Goal: Information Seeking & Learning: Learn about a topic

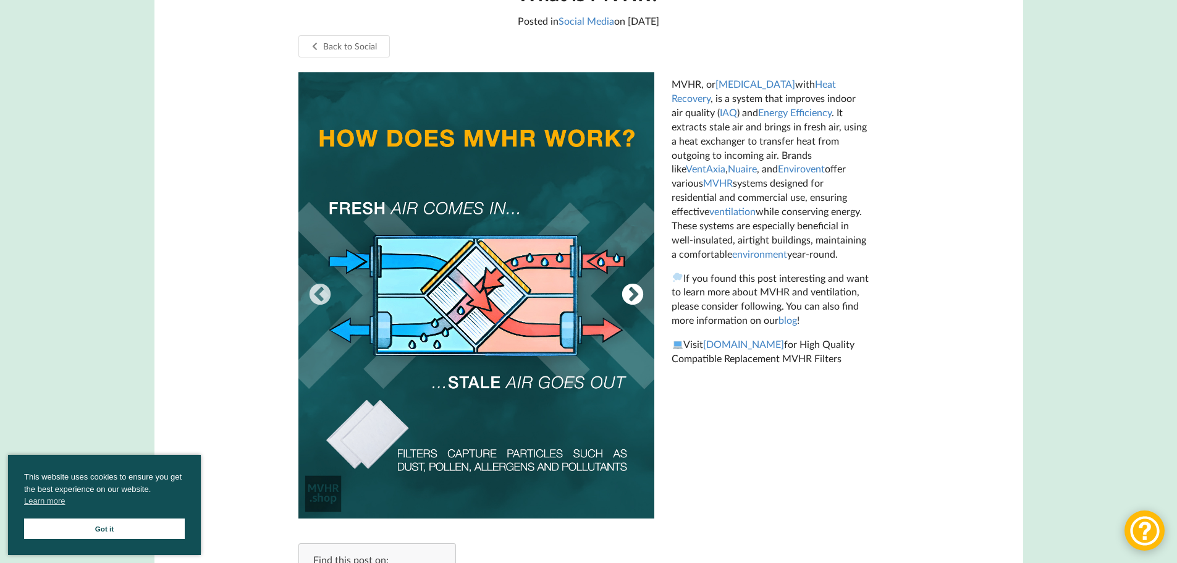
click at [631, 297] on button "Next" at bounding box center [632, 295] width 25 height 25
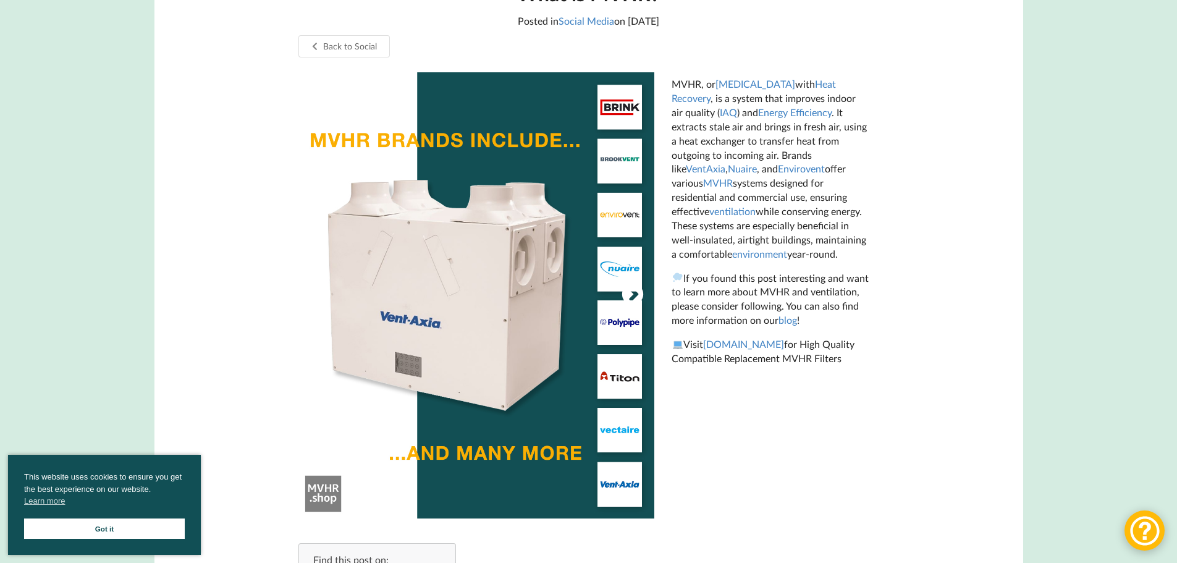
click at [631, 297] on button "Next" at bounding box center [632, 295] width 25 height 25
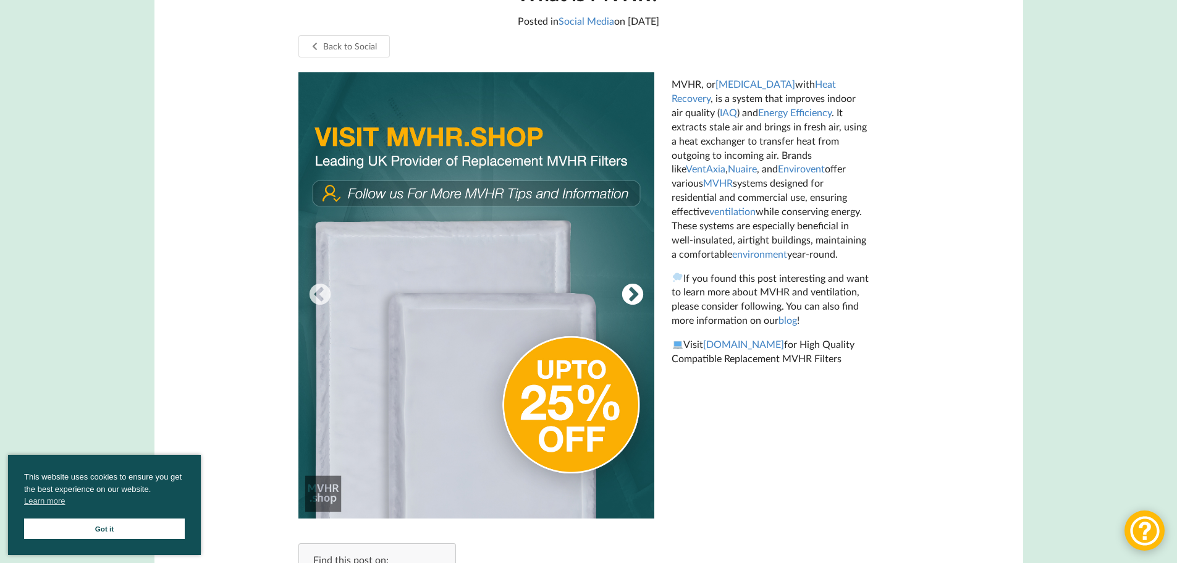
click at [631, 297] on button "Next" at bounding box center [632, 295] width 25 height 25
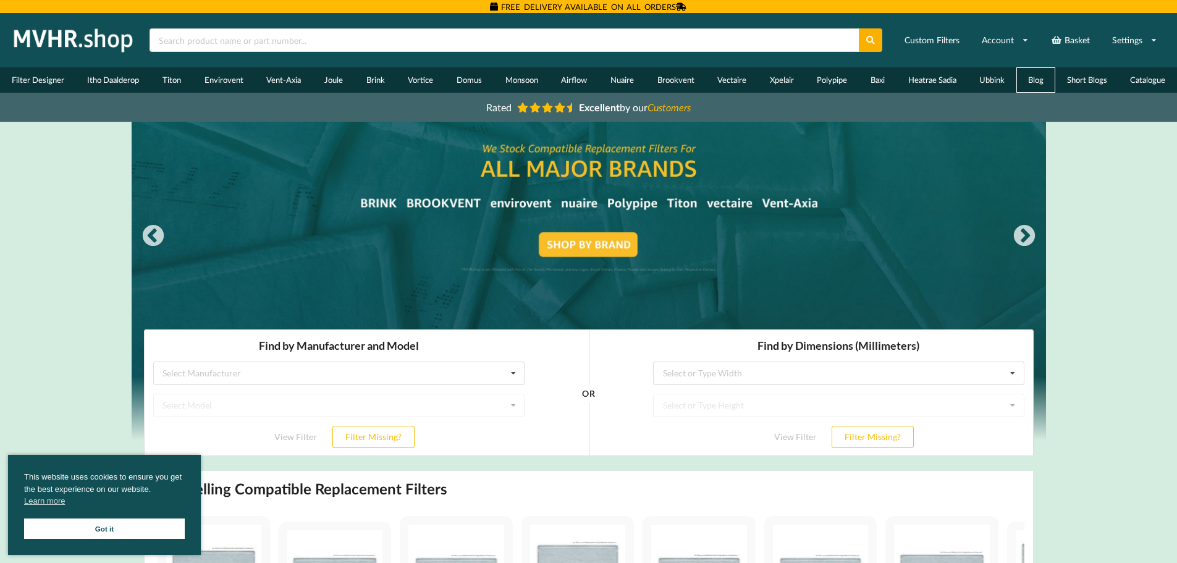
click at [1032, 86] on link "Blog" at bounding box center [1035, 79] width 39 height 25
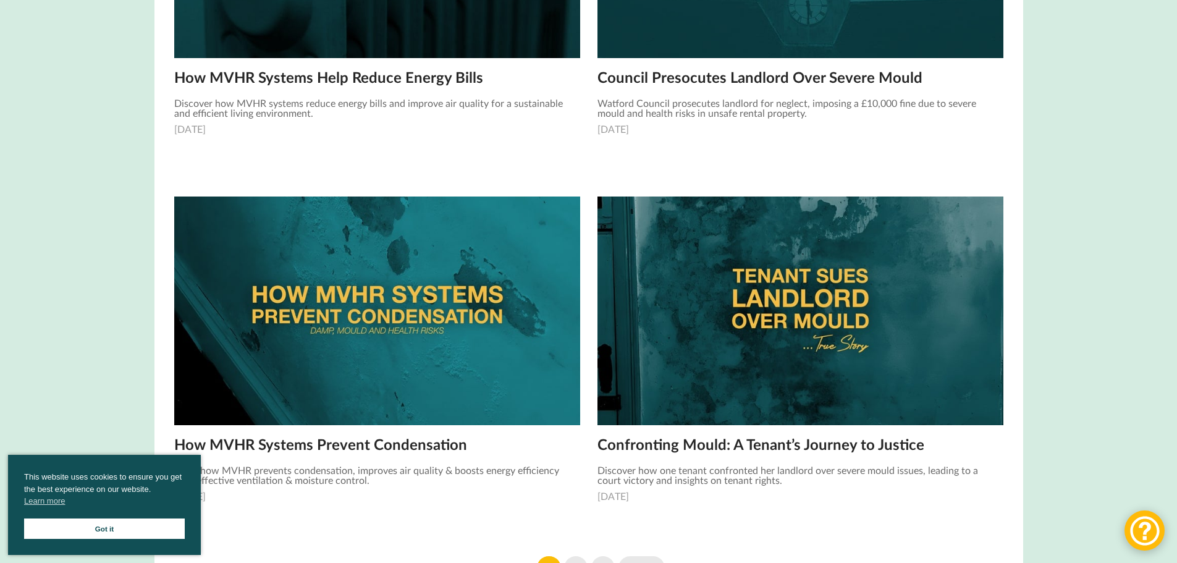
scroll to position [1606, 0]
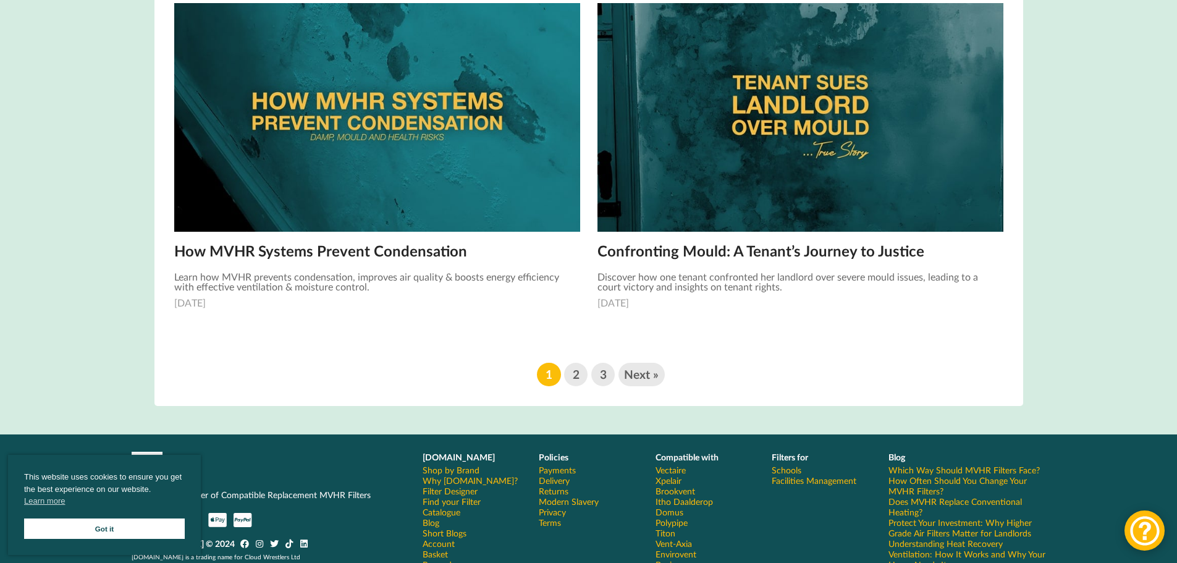
scroll to position [1984, 0]
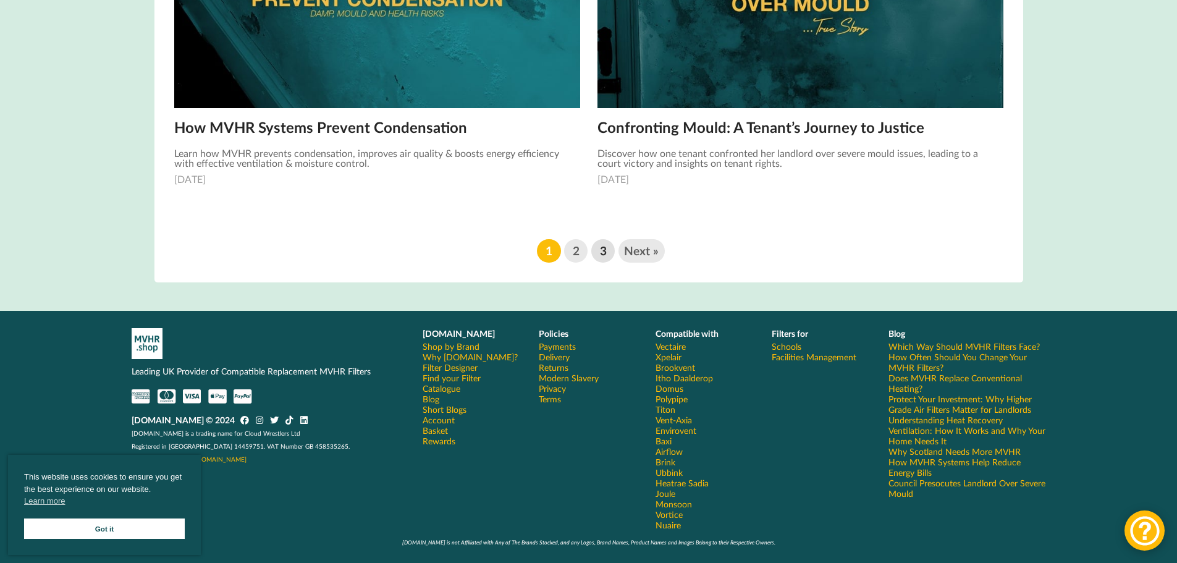
click at [594, 250] on link "3" at bounding box center [602, 250] width 23 height 23
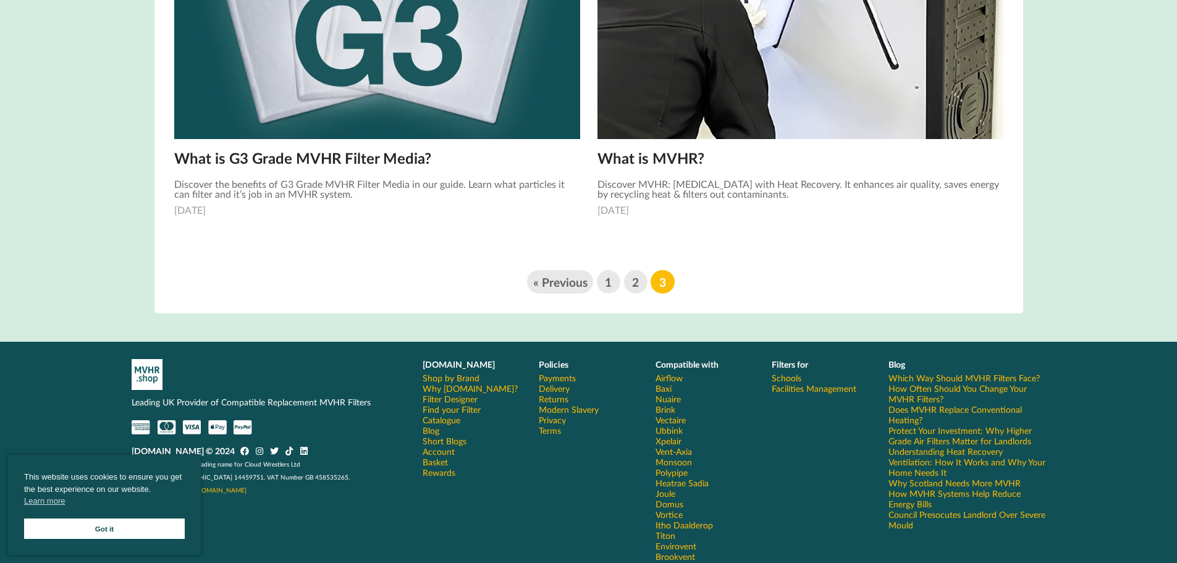
scroll to position [482, 0]
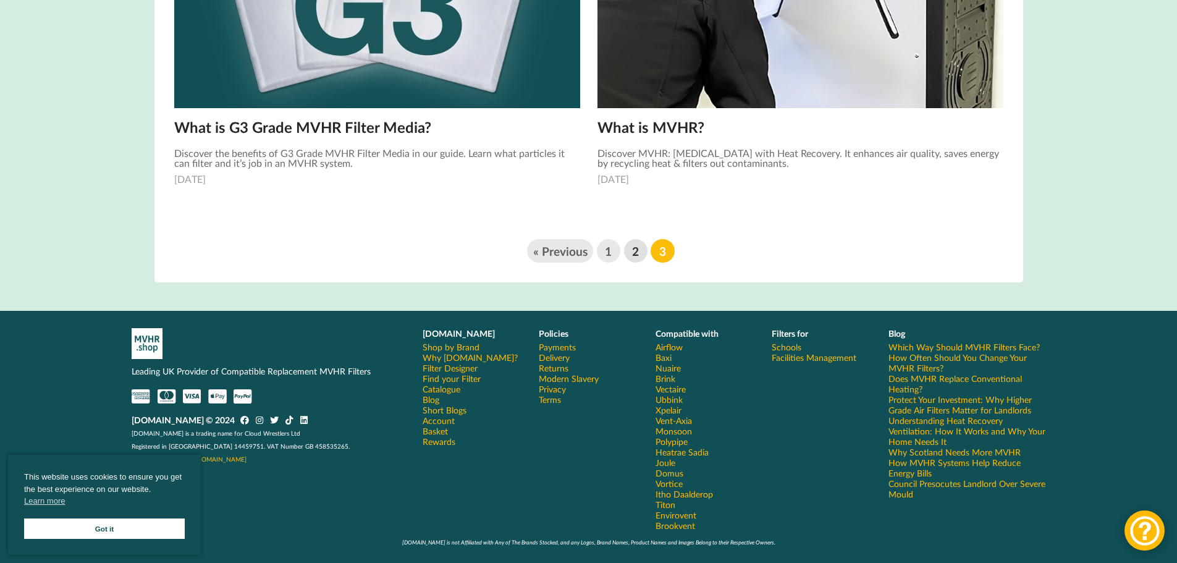
click at [631, 251] on link "2" at bounding box center [635, 250] width 23 height 23
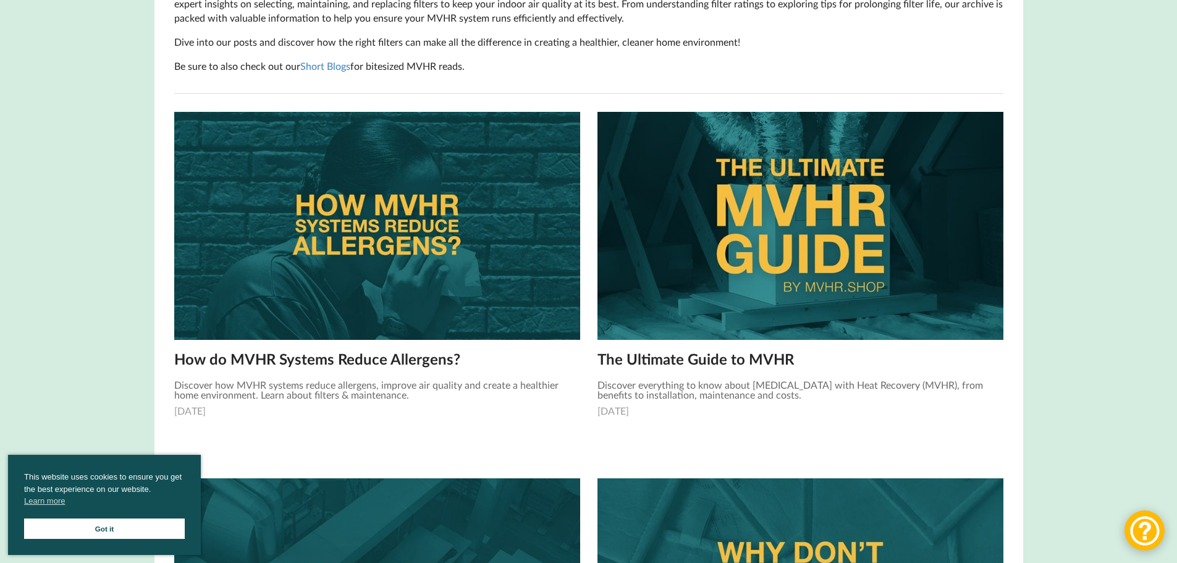
scroll to position [247, 0]
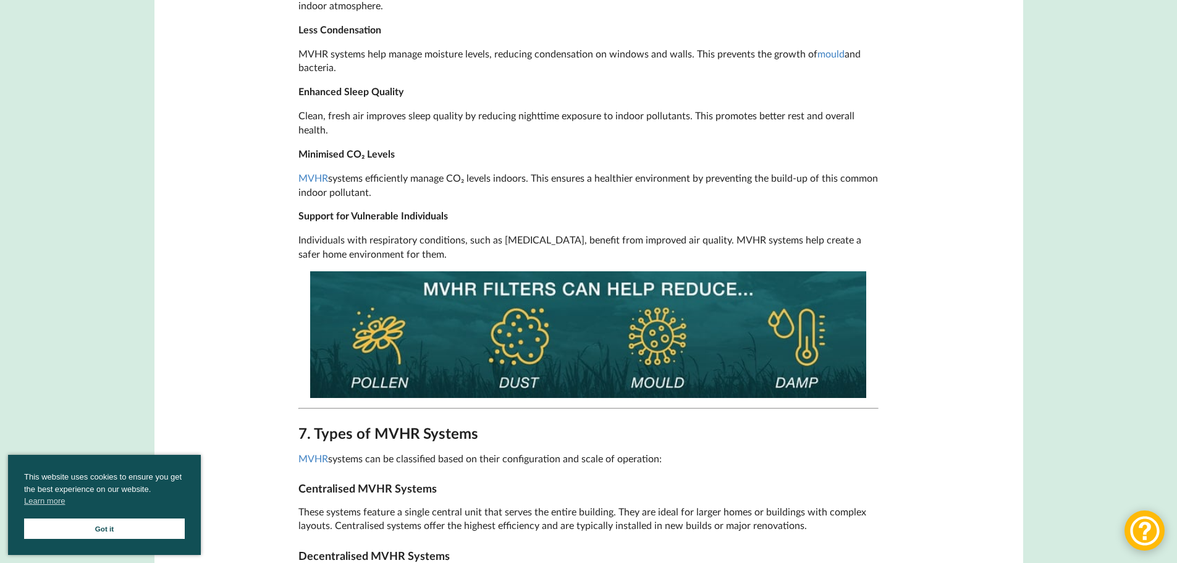
scroll to position [3212, 0]
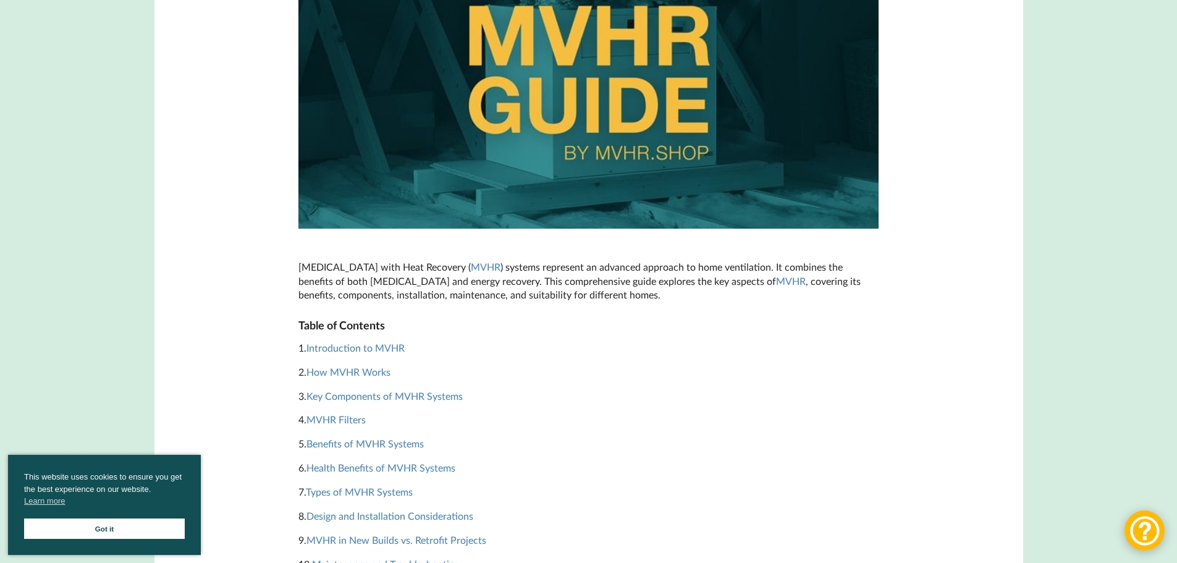
scroll to position [618, 0]
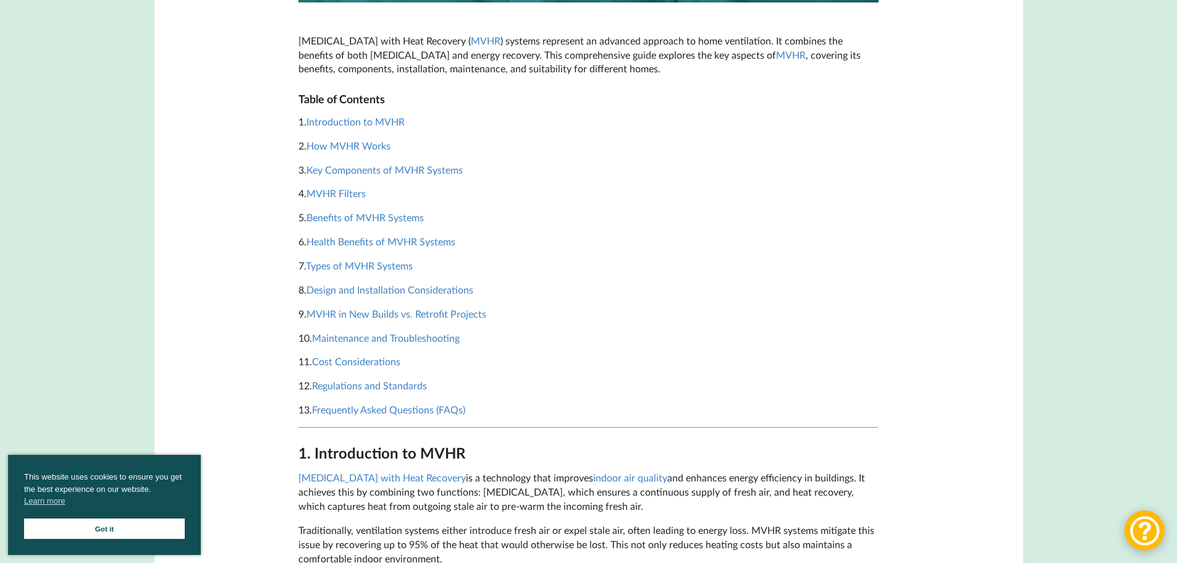
drag, startPoint x: 146, startPoint y: 279, endPoint x: 165, endPoint y: 282, distance: 18.8
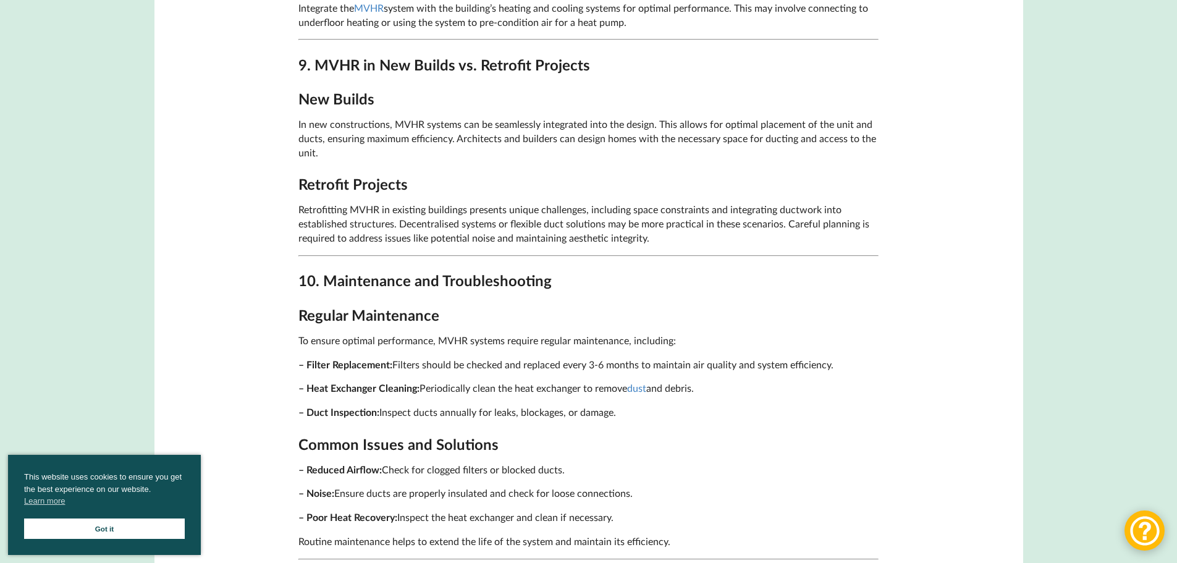
scroll to position [4076, 0]
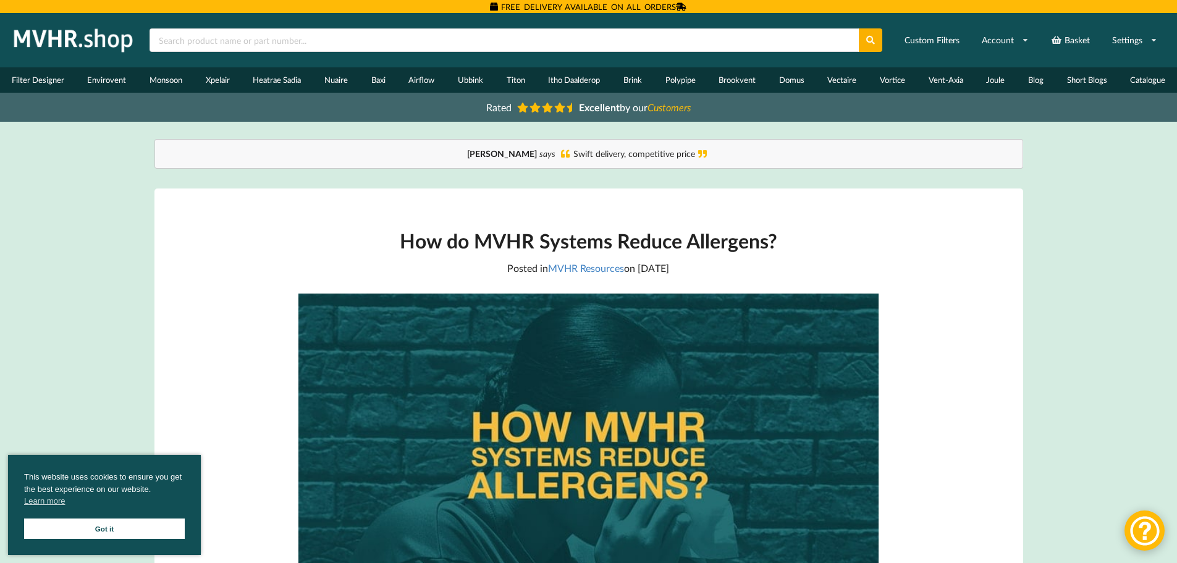
click at [450, 238] on h1 "How do MVHR Systems Reduce Allergens?" at bounding box center [588, 240] width 580 height 25
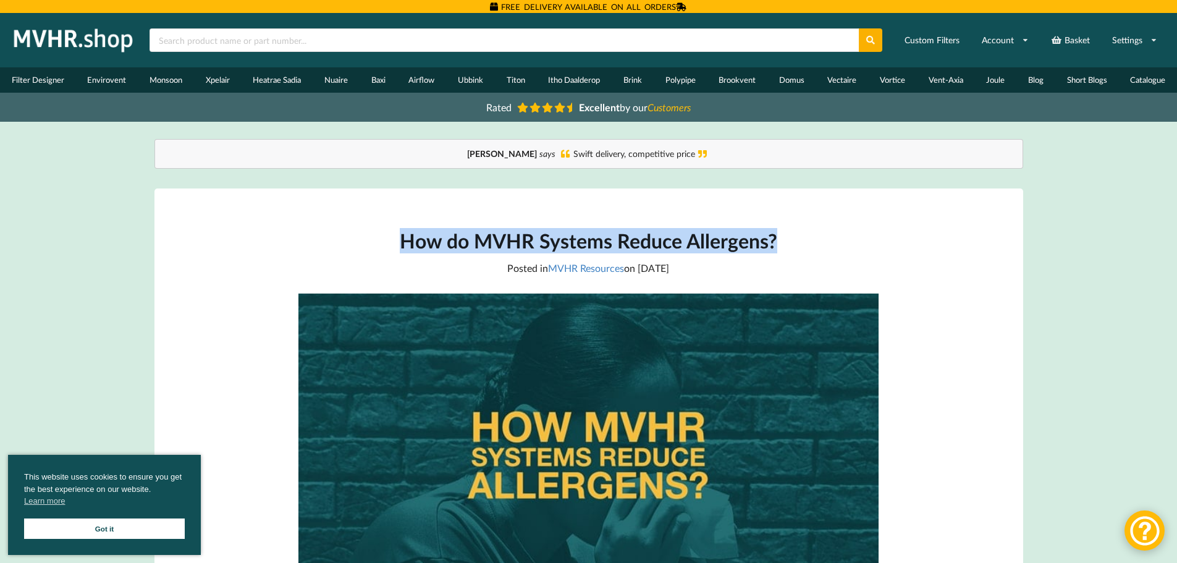
click at [450, 238] on h1 "How do MVHR Systems Reduce Allergens?" at bounding box center [588, 240] width 580 height 25
copy header "How do MVHR Systems Reduce Allergens?"
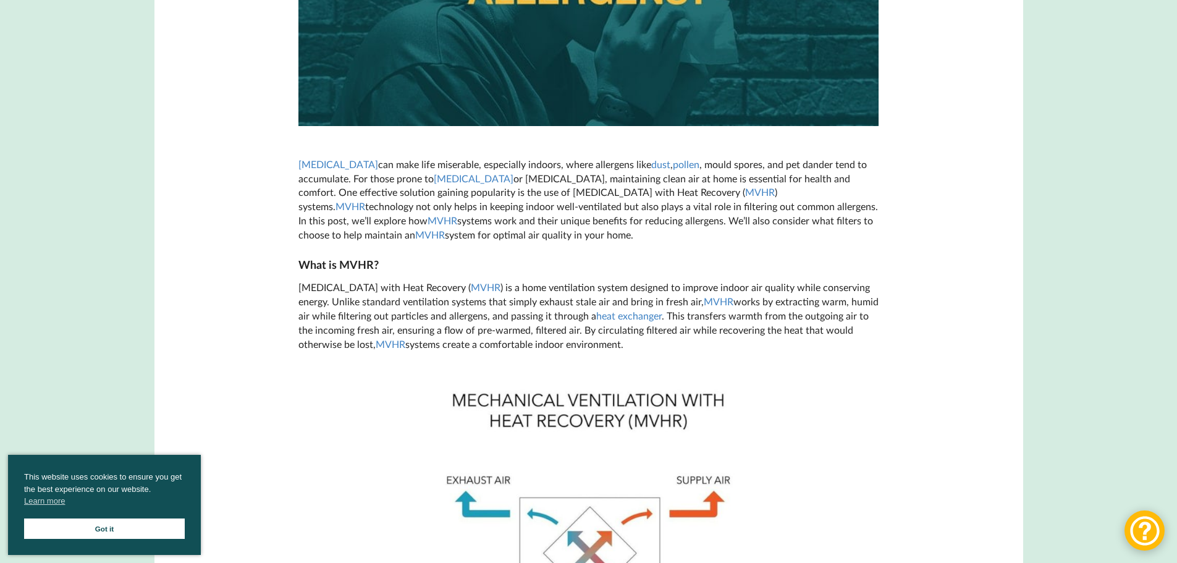
scroll to position [247, 0]
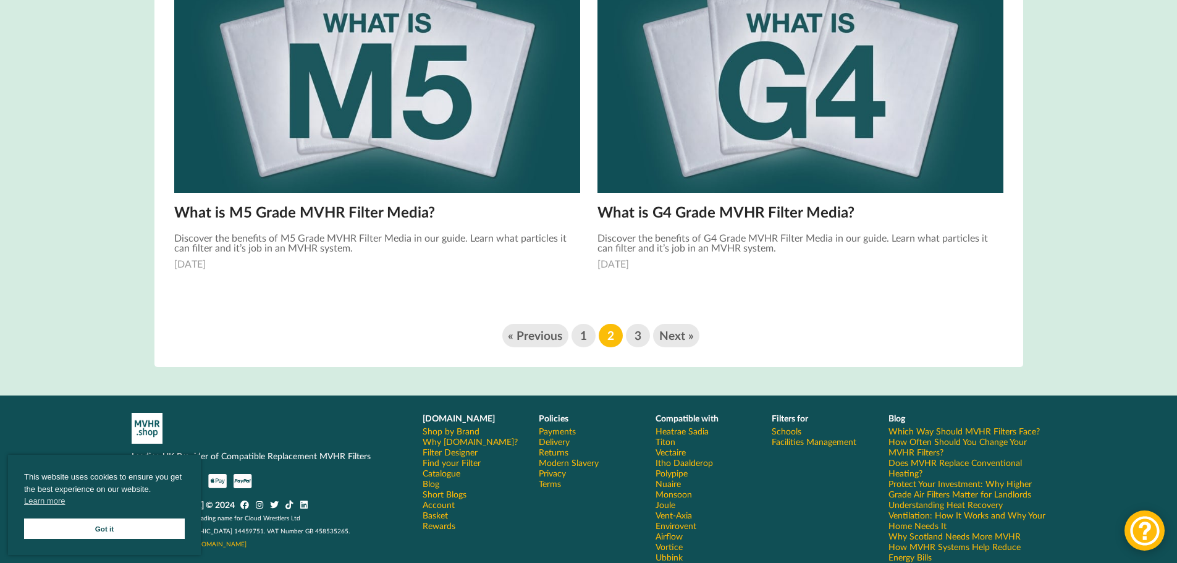
scroll to position [1966, 0]
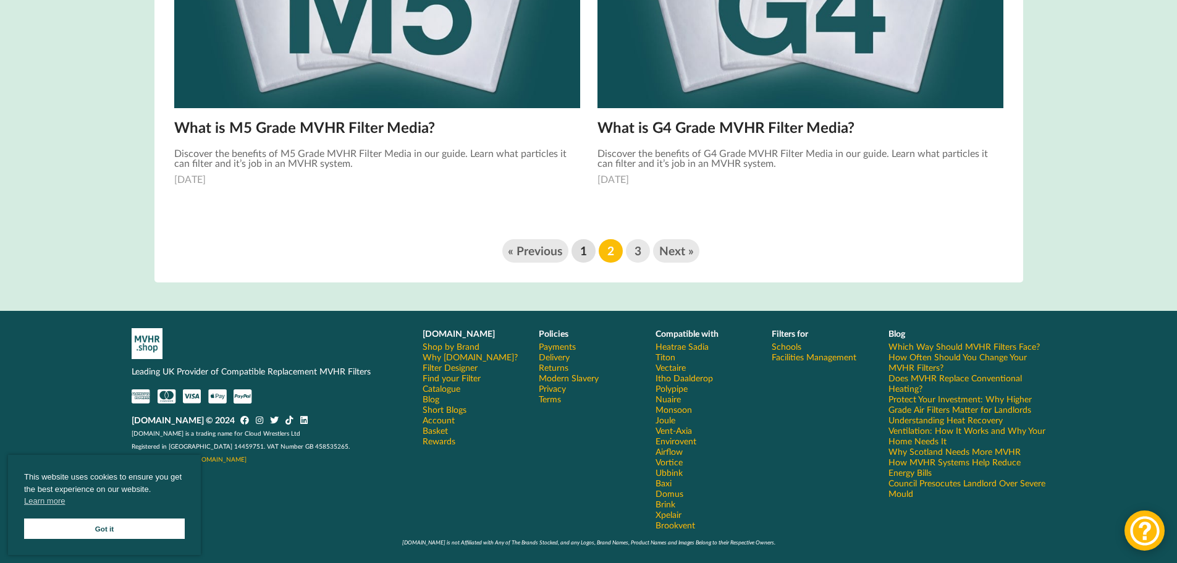
click at [579, 251] on link "1" at bounding box center [582, 250] width 23 height 23
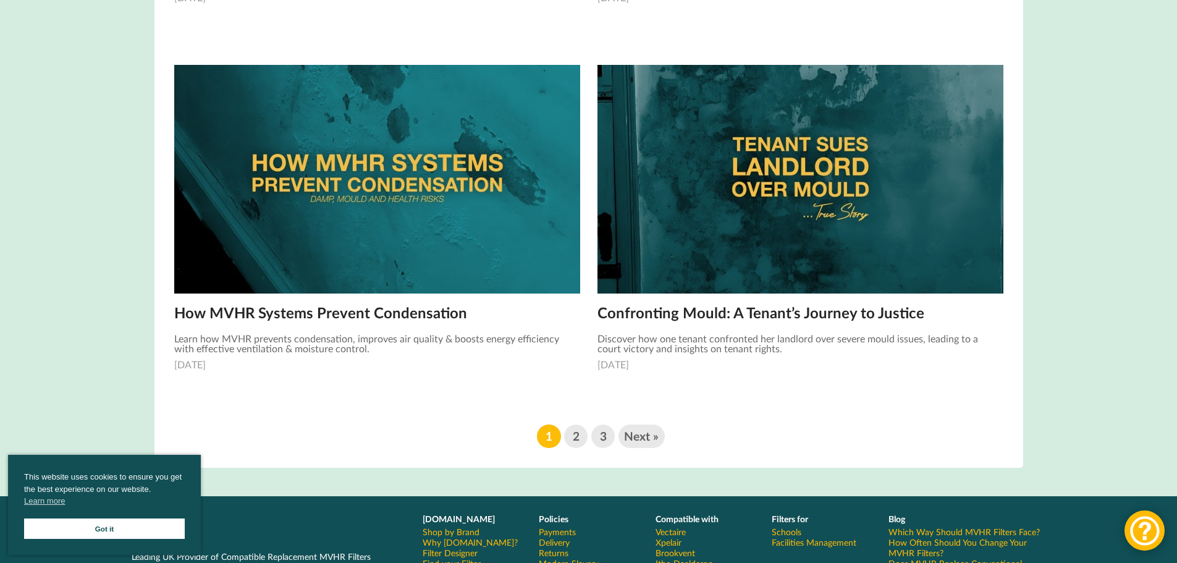
scroll to position [1750, 0]
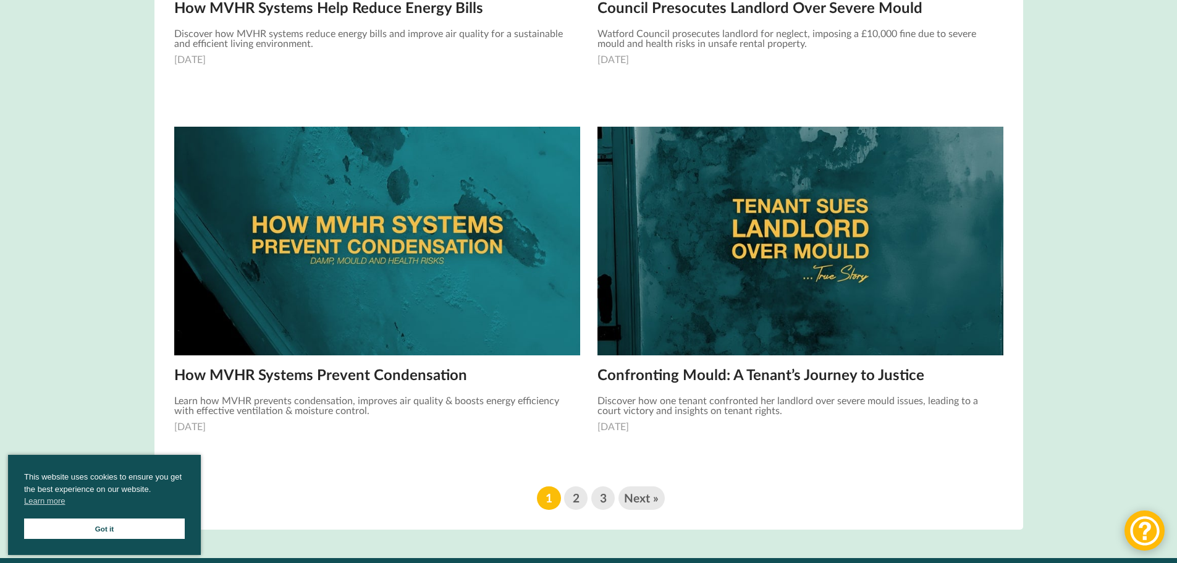
click at [951, 377] on div "Confronting Mould: A Tenant’s Journey to Justice Discover how one tenant confro…" at bounding box center [800, 400] width 406 height 64
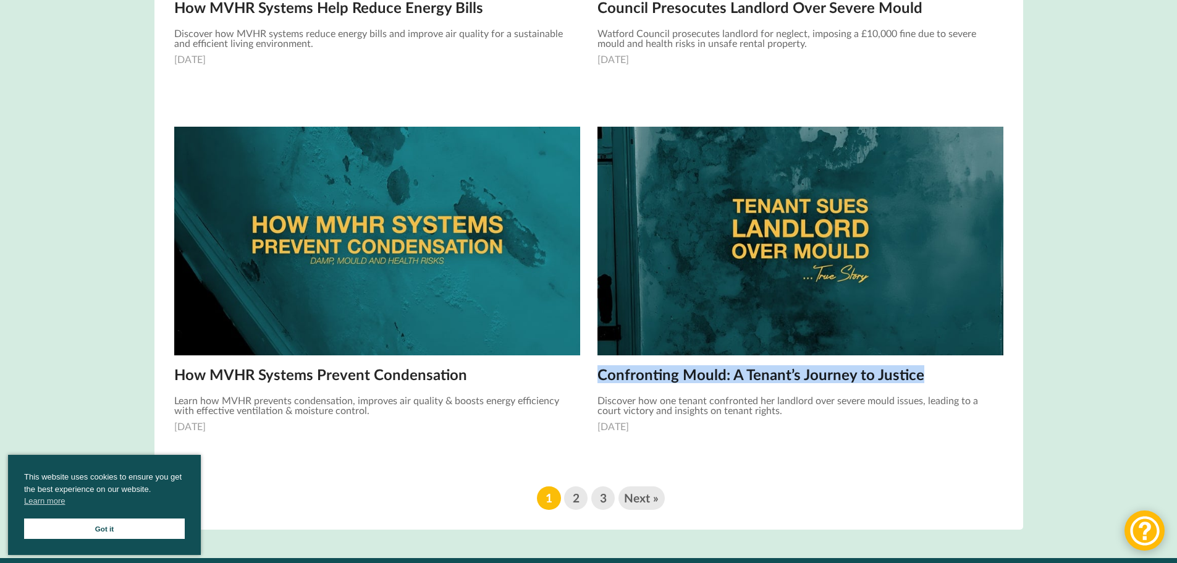
click at [951, 377] on div "Confronting Mould: A Tenant’s Journey to Justice Discover how one tenant confro…" at bounding box center [800, 400] width 406 height 64
copy div "Confronting Mould: A Tenant’s Journey to Justice"
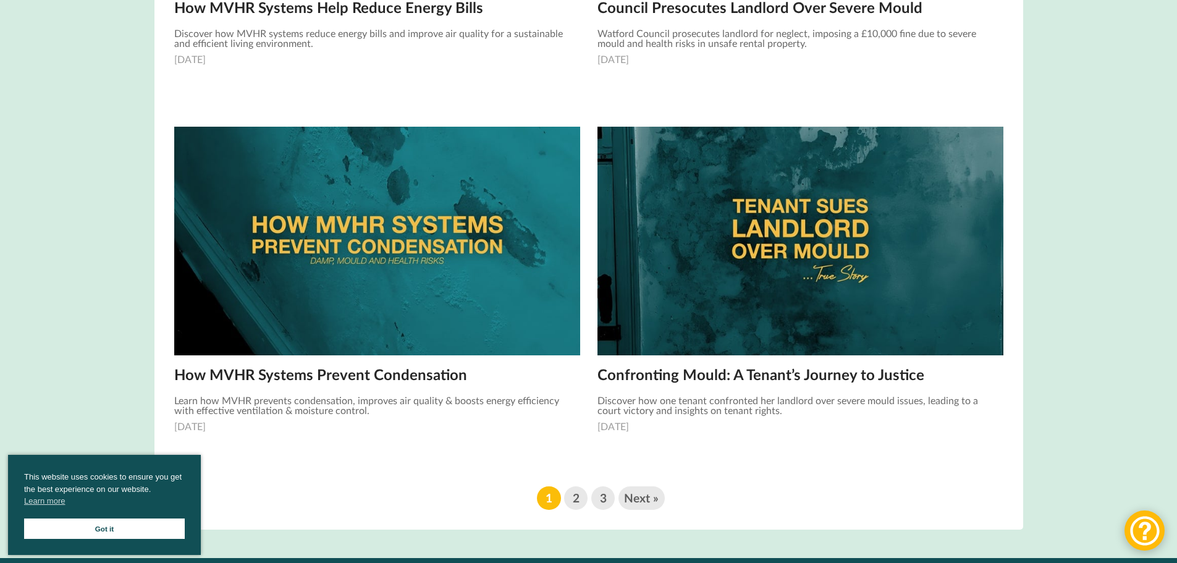
click at [909, 49] on div "Council Presocutes Landlord Over Severe Mould Watford Council prosecutes landlo…" at bounding box center [800, 33] width 406 height 64
click at [508, 378] on div "How MVHR Systems Prevent Condensation Learn how MVHR prevents condensation, imp…" at bounding box center [377, 400] width 406 height 64
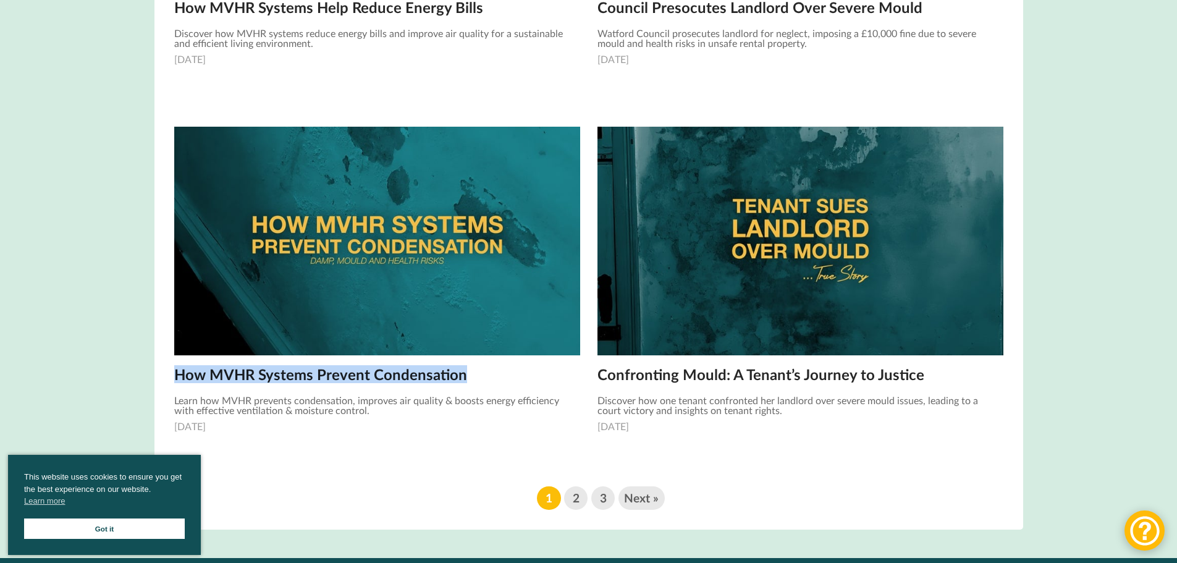
click at [508, 378] on div "How MVHR Systems Prevent Condensation Learn how MVHR prevents condensation, imp…" at bounding box center [377, 400] width 406 height 64
copy div "How MVHR Systems Prevent Condensation"
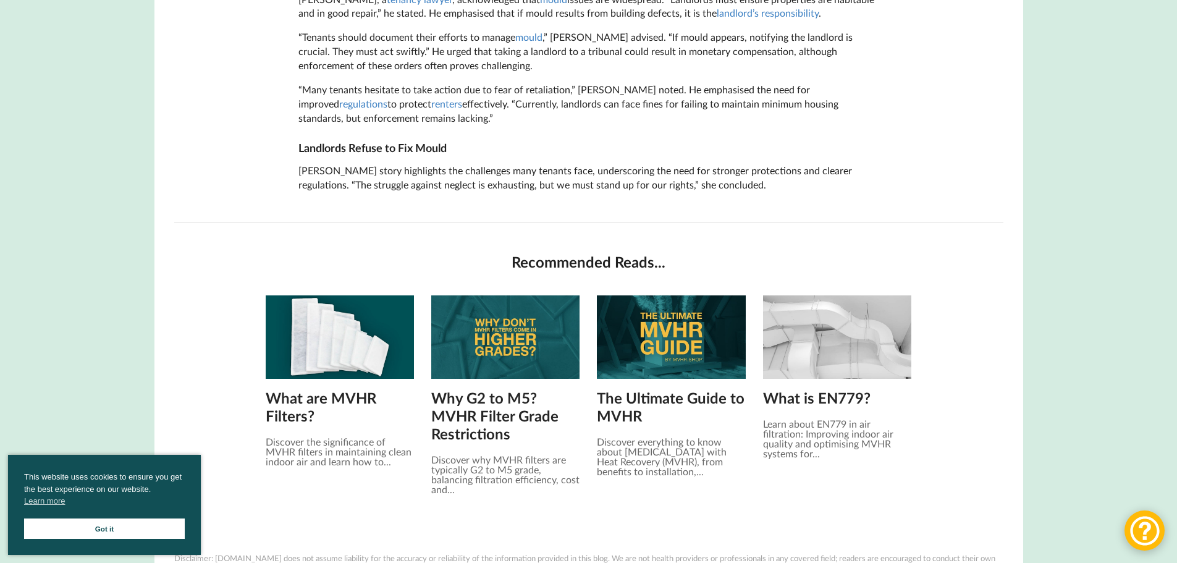
scroll to position [865, 0]
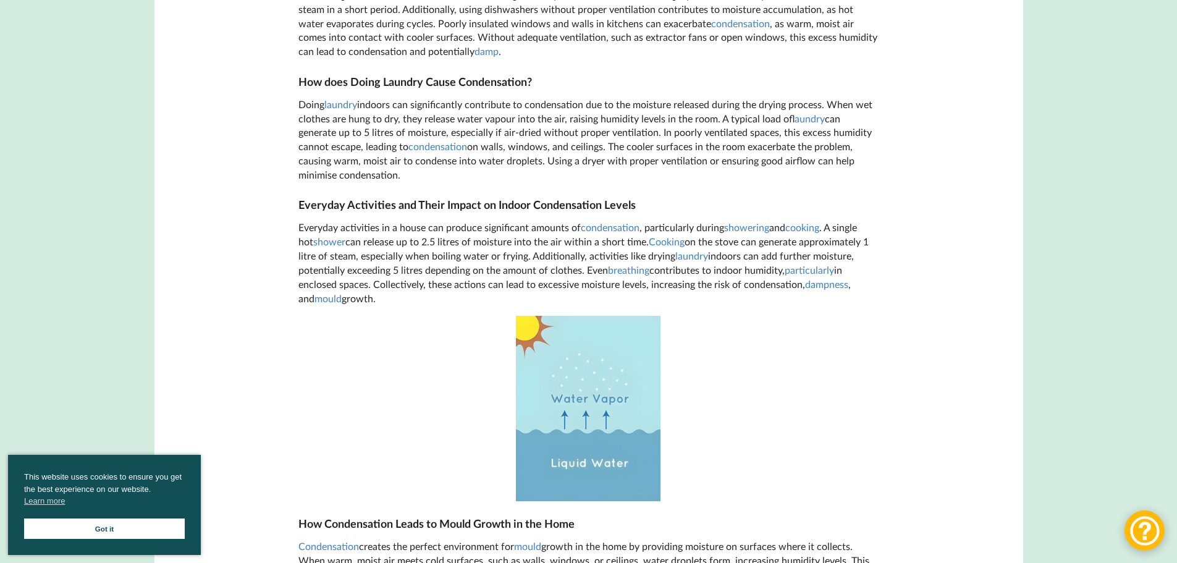
scroll to position [2470, 0]
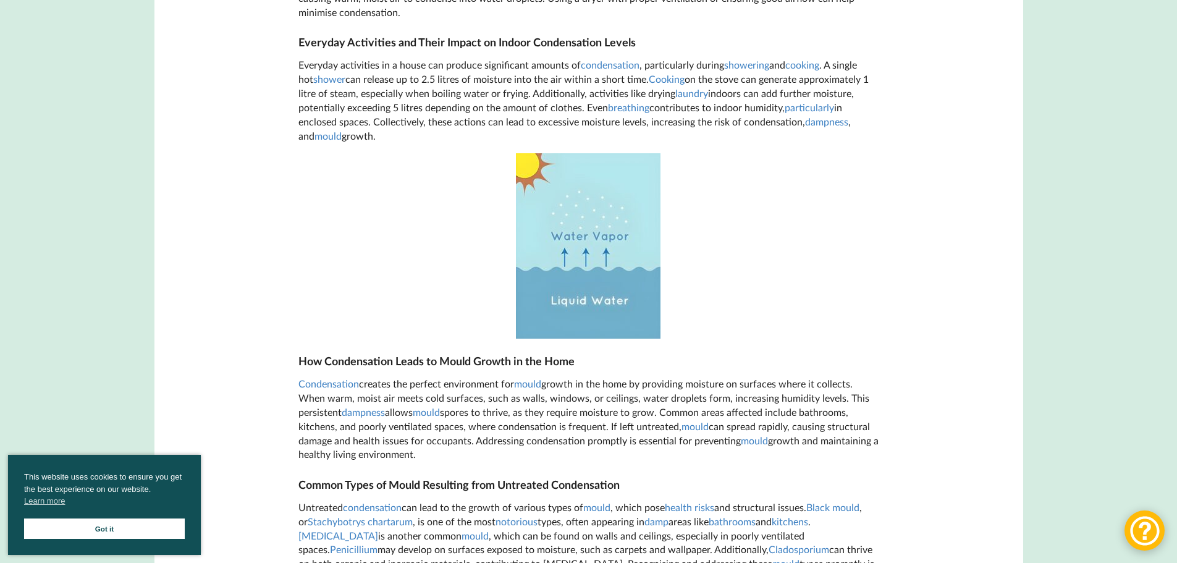
click at [995, 255] on main "How MVHR Systems Prevent Condensation Posted in MVHR Resources on [DATE] Conden…" at bounding box center [588, 340] width 868 height 5245
click at [1012, 255] on main "How MVHR Systems Prevent Condensation Posted in MVHR Resources on [DATE] Conden…" at bounding box center [588, 340] width 868 height 5245
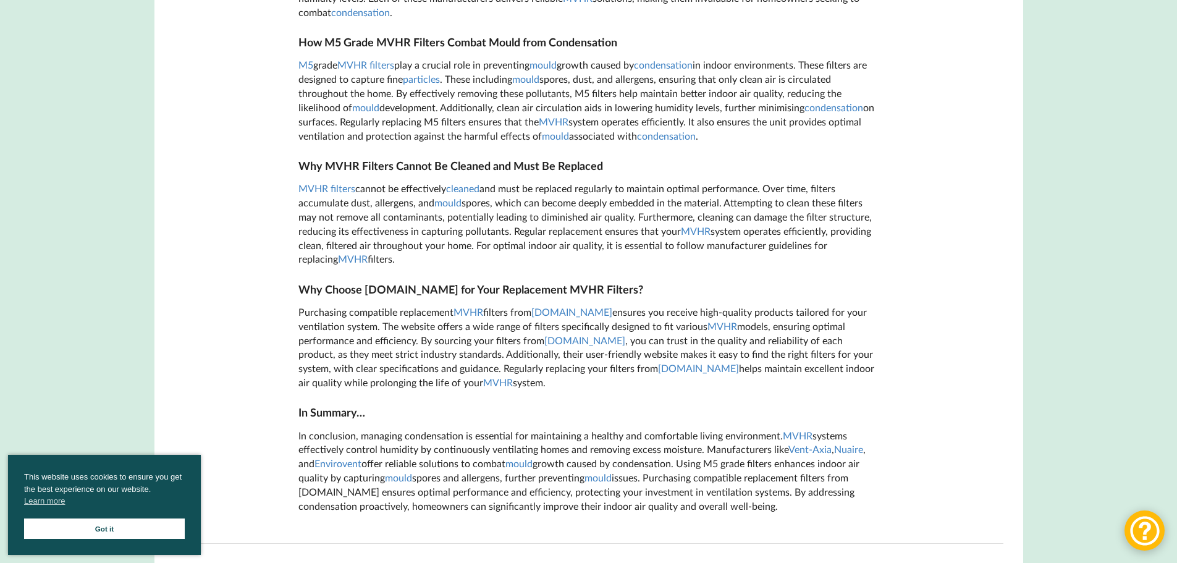
scroll to position [4262, 0]
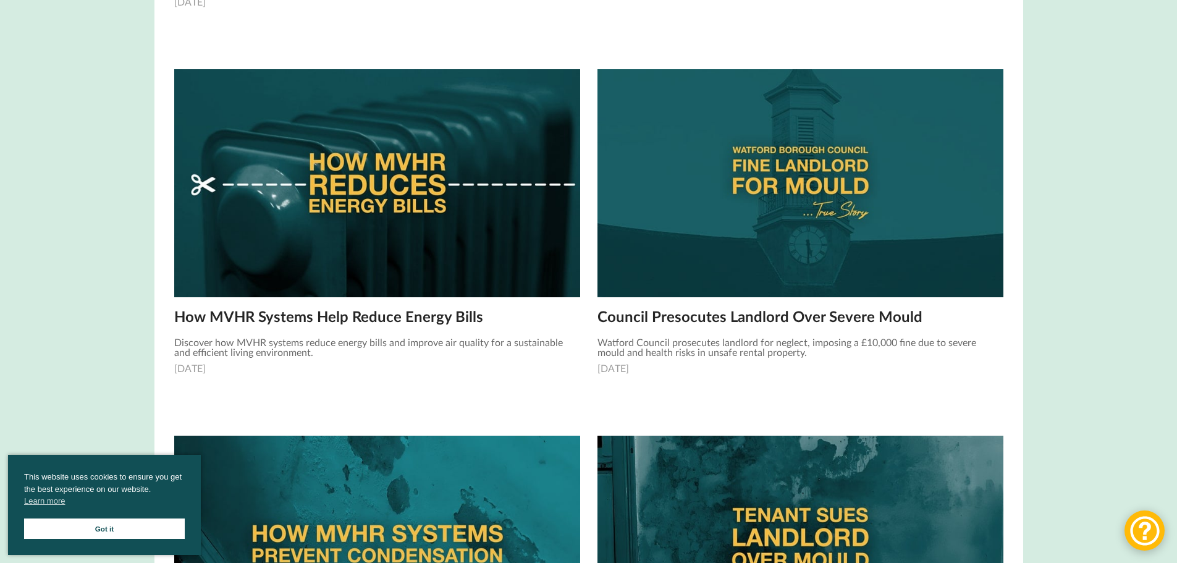
click at [942, 317] on div "Council Presocutes Landlord Over Severe Mould Watford Council prosecutes landlo…" at bounding box center [800, 342] width 406 height 64
copy div "Council Presocutes Landlord Over Severe Mould"
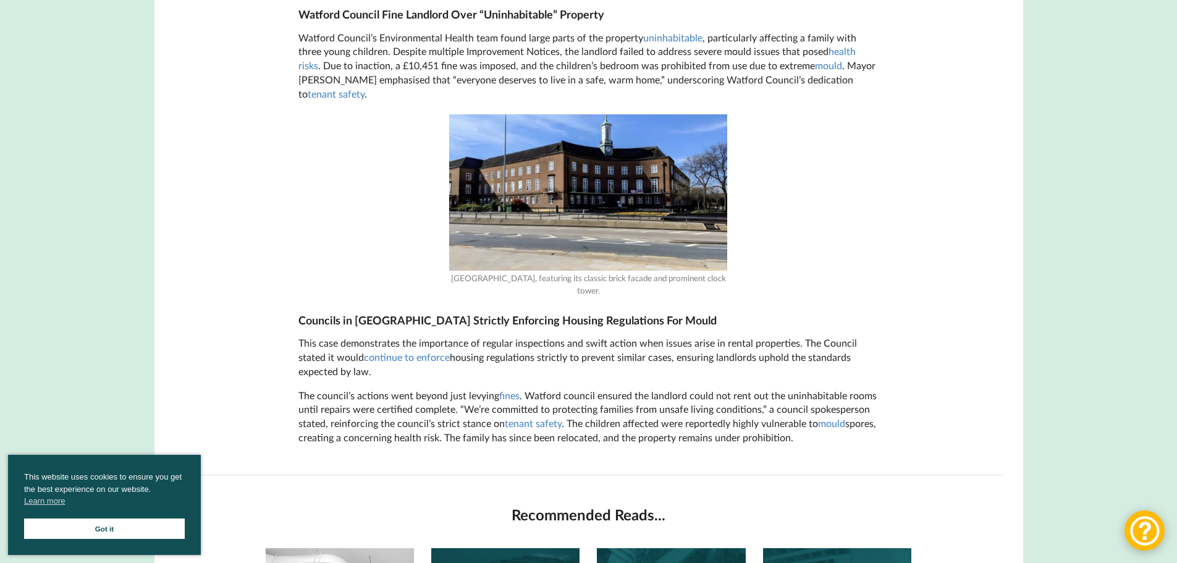
scroll to position [926, 0]
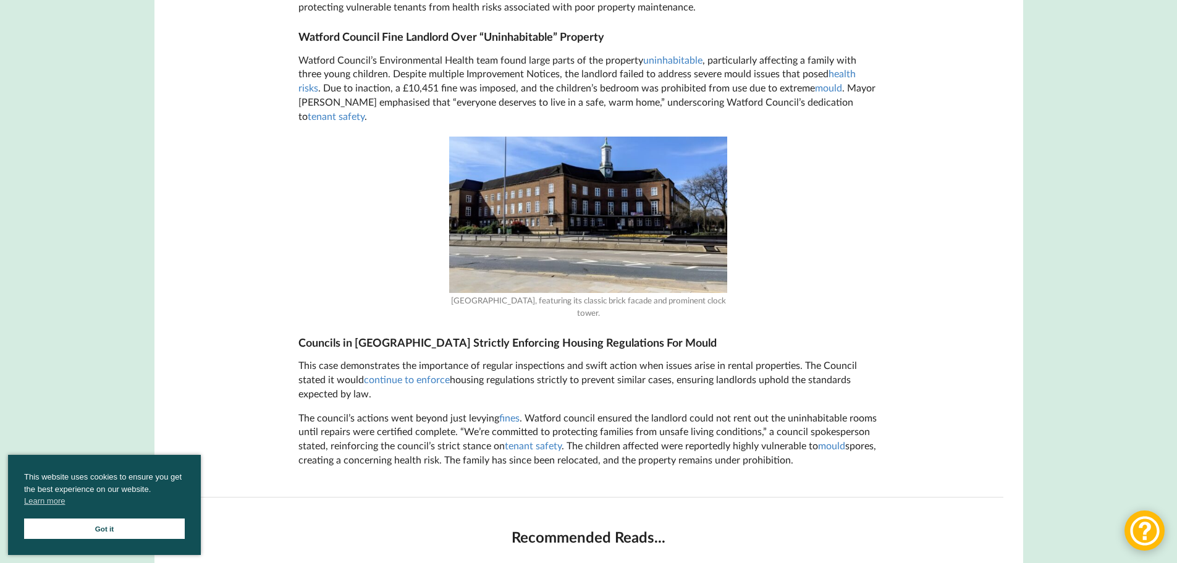
click at [973, 43] on main "Council Presocutes Landlord Over Severe Mould Posted in MVHR News Articles on […" at bounding box center [588, 61] width 868 height 1598
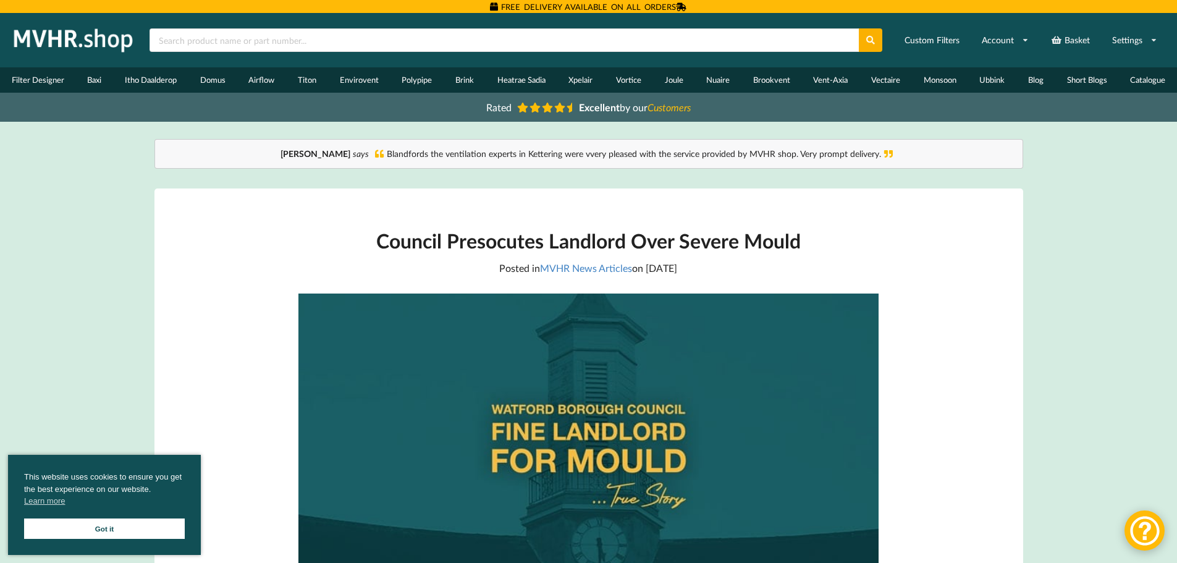
scroll to position [62, 0]
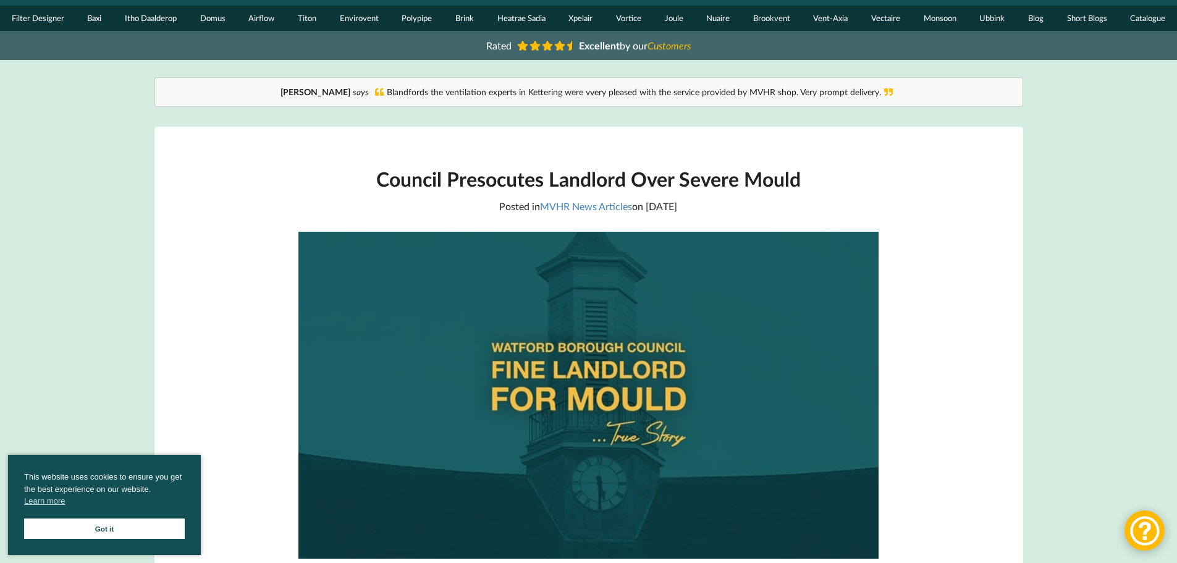
click at [531, 176] on h1 "Council Presocutes Landlord Over Severe Mould" at bounding box center [588, 178] width 580 height 25
copy h1 "Presocutes"
